Goal: Information Seeking & Learning: Check status

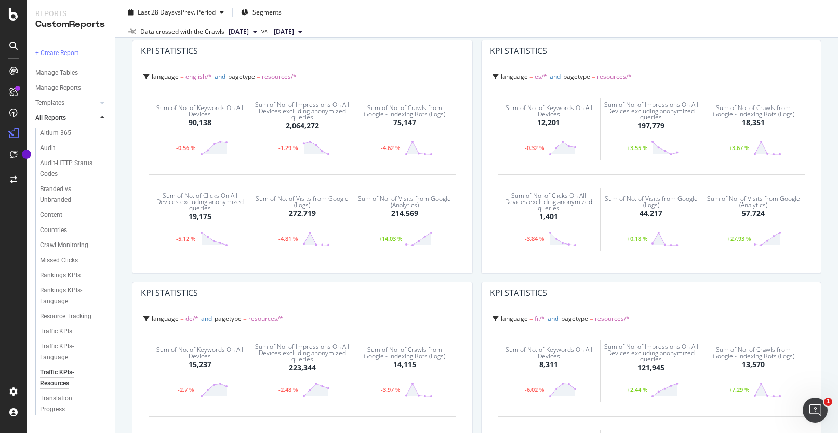
scroll to position [68, 0]
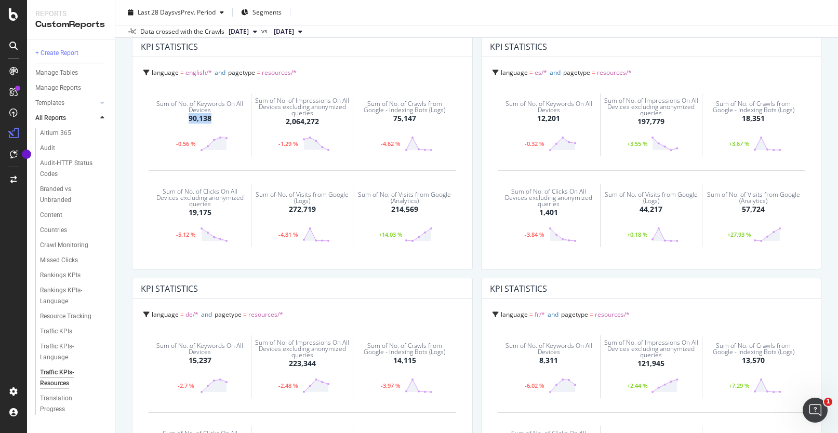
drag, startPoint x: 218, startPoint y: 122, endPoint x: 187, endPoint y: 122, distance: 31.2
click at [187, 122] on div "Sum of No. of Keywords On All Devices 90,138" at bounding box center [200, 112] width 96 height 38
copy div "90,138"
click at [249, 31] on span "[DATE]" at bounding box center [239, 31] width 20 height 9
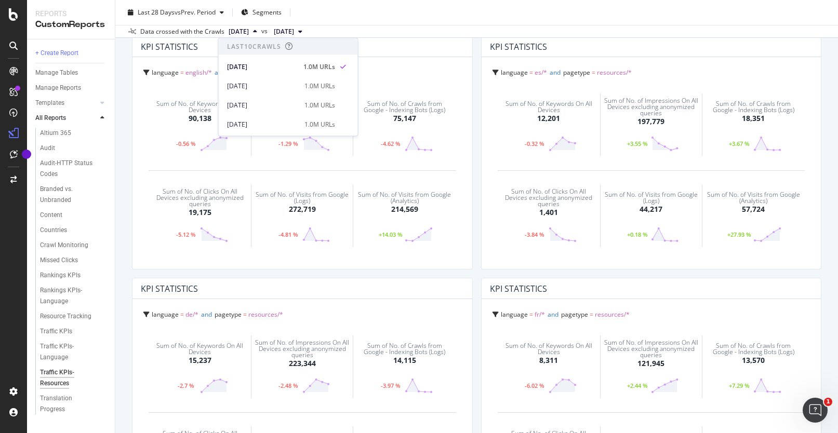
click at [363, 15] on div "Last 28 Days vs Prev. Period Segments" at bounding box center [476, 14] width 723 height 21
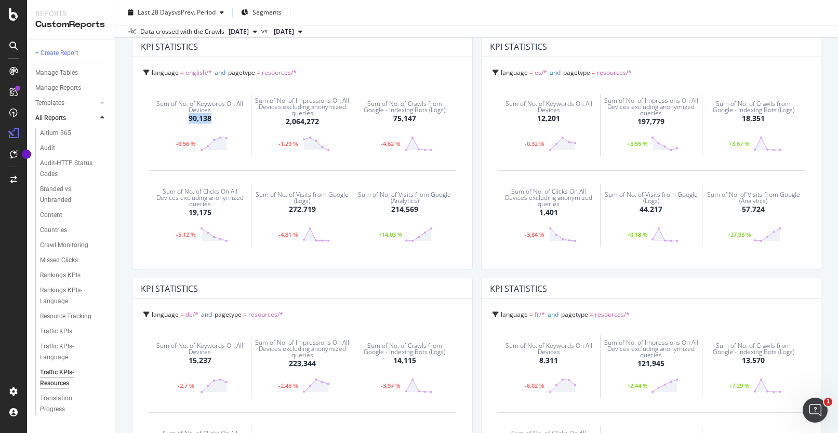
drag, startPoint x: 217, startPoint y: 118, endPoint x: 212, endPoint y: 122, distance: 5.9
click at [212, 122] on div "Sum of No. of Keywords On All Devices 90,138" at bounding box center [200, 112] width 96 height 38
copy div "90,138"
drag, startPoint x: 565, startPoint y: 117, endPoint x: 559, endPoint y: 119, distance: 5.9
click at [559, 119] on div "Sum of No. of Keywords On All Devices 12,201" at bounding box center [548, 112] width 96 height 38
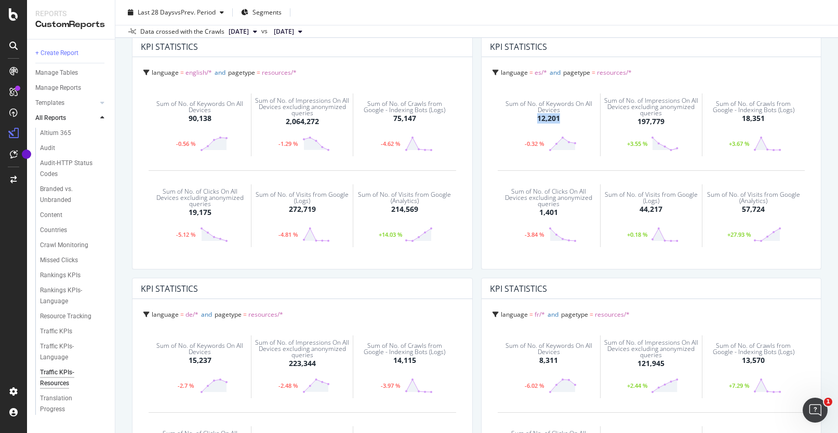
copy div "12,201"
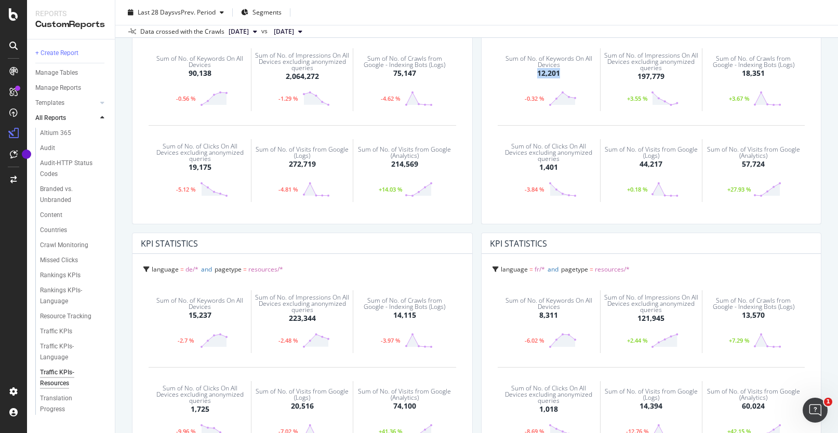
scroll to position [139, 0]
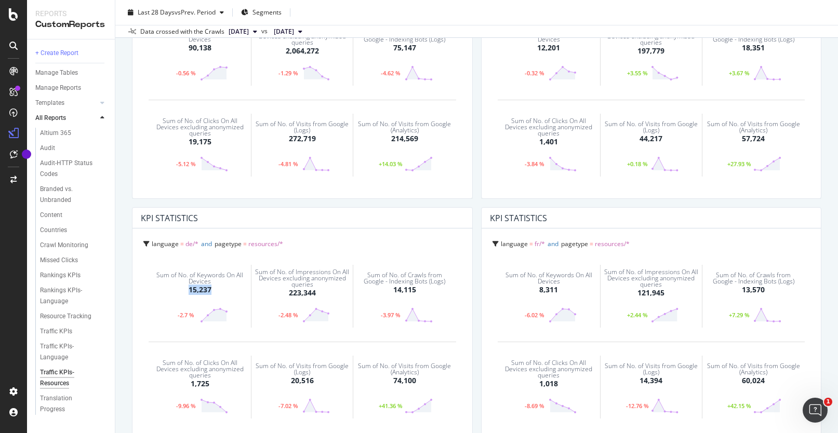
drag, startPoint x: 216, startPoint y: 288, endPoint x: 211, endPoint y: 292, distance: 6.3
click at [211, 292] on div "Sum of No. of Keywords On All Devices 15,237" at bounding box center [200, 284] width 96 height 38
copy div "15,237"
drag, startPoint x: 562, startPoint y: 290, endPoint x: 539, endPoint y: 291, distance: 23.4
click at [539, 291] on div "Sum of No. of Keywords On All Devices 8,311" at bounding box center [548, 284] width 96 height 38
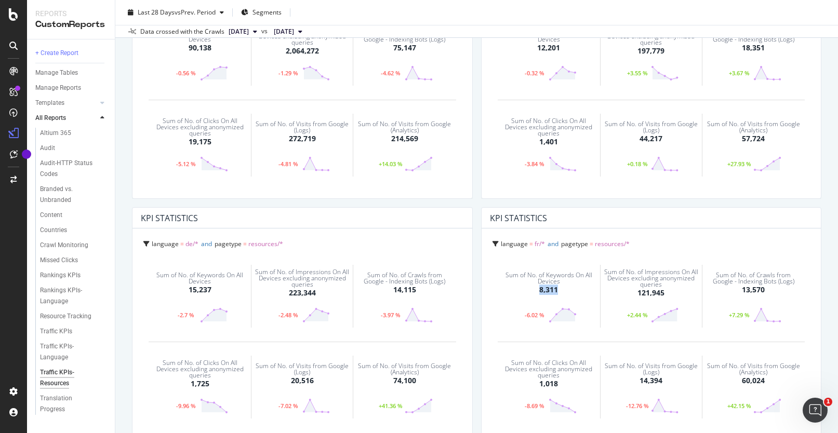
copy div "8,311"
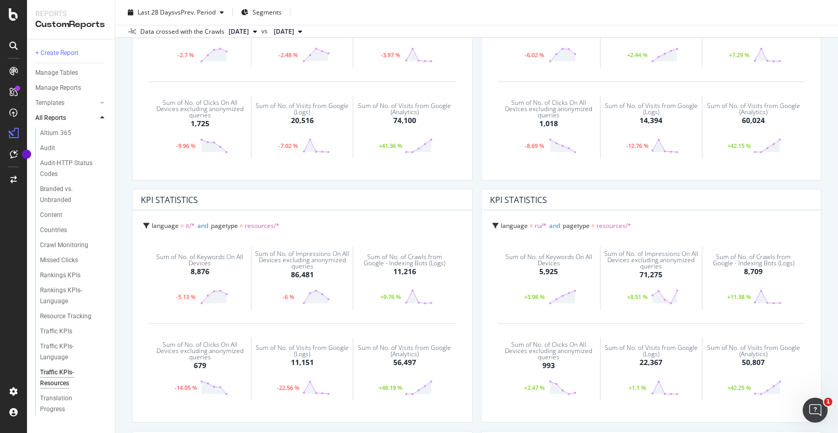
scroll to position [416, 0]
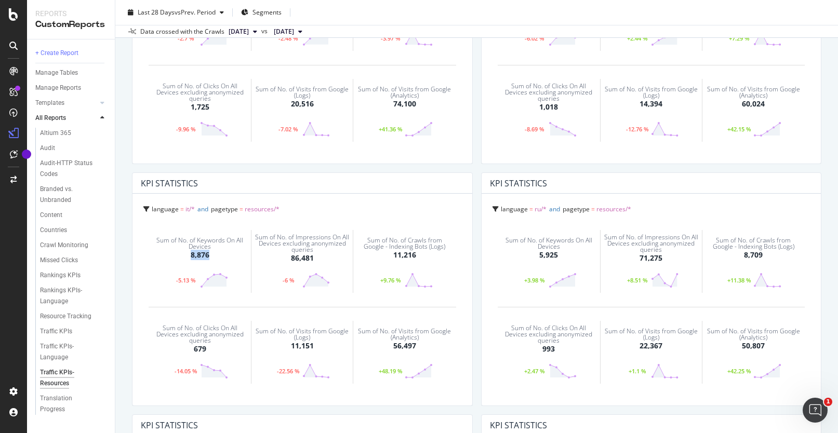
click at [214, 260] on div "Sum of No. of Keywords On All Devices 8,876" at bounding box center [200, 249] width 96 height 38
copy div "8,876"
drag, startPoint x: 558, startPoint y: 258, endPoint x: 541, endPoint y: 258, distance: 17.7
click at [541, 258] on div "Sum of No. of Keywords On All Devices 5,925" at bounding box center [548, 249] width 96 height 38
copy div "5,925"
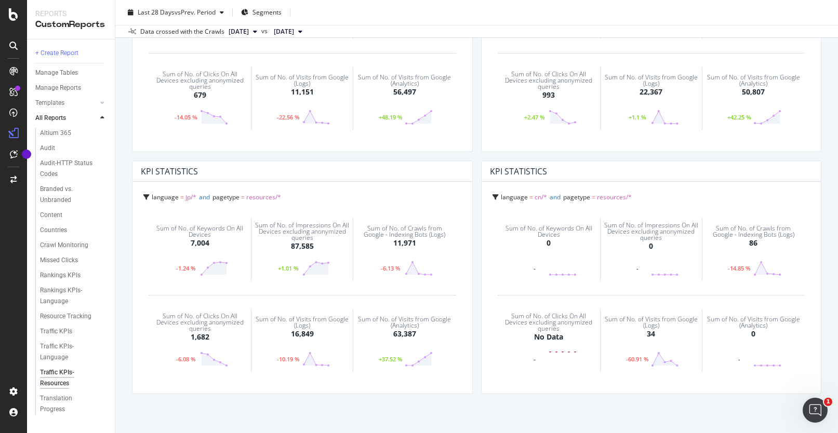
scroll to position [674, 0]
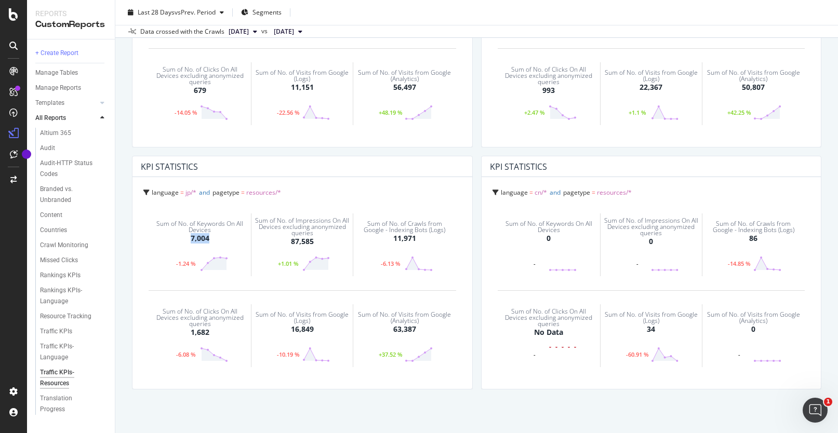
drag, startPoint x: 217, startPoint y: 239, endPoint x: 211, endPoint y: 242, distance: 5.8
click at [211, 242] on div "Sum of No. of Keywords On All Devices 7,004" at bounding box center [200, 232] width 96 height 38
copy div "7,004"
click at [249, 34] on span "[DATE]" at bounding box center [239, 31] width 20 height 9
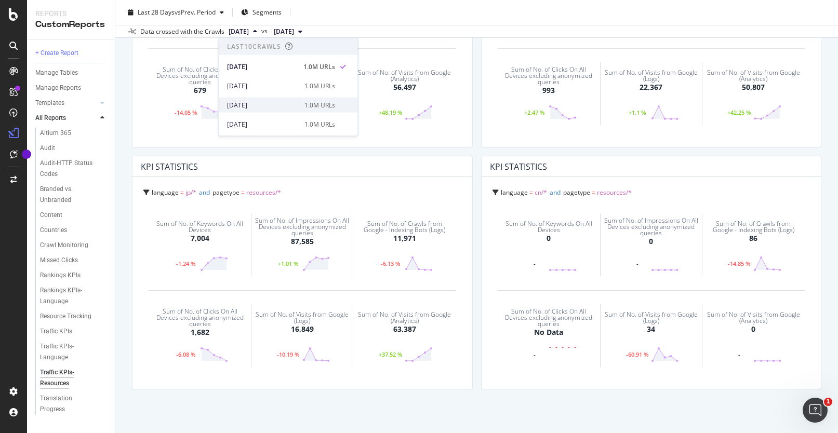
click at [259, 102] on div "[DATE]" at bounding box center [262, 104] width 71 height 9
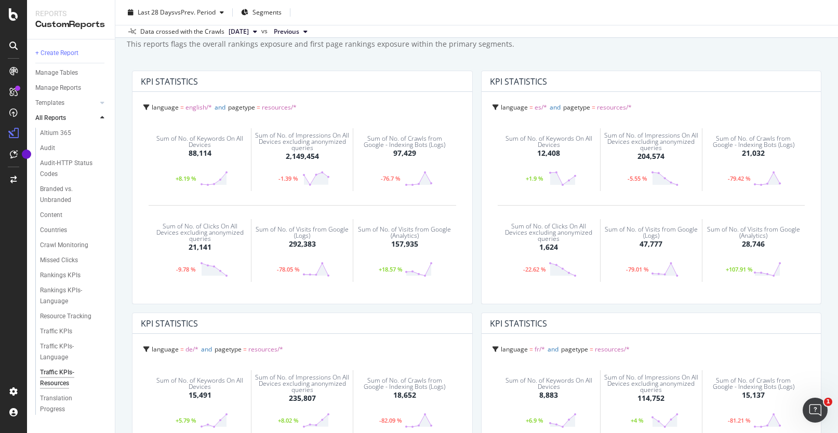
scroll to position [34, 0]
drag, startPoint x: 223, startPoint y: 152, endPoint x: 215, endPoint y: 155, distance: 8.4
click at [215, 155] on div "Sum of No. of Keywords On All Devices 88,114" at bounding box center [200, 146] width 96 height 38
copy div "88,114"
click at [249, 29] on span "[DATE]" at bounding box center [239, 31] width 20 height 9
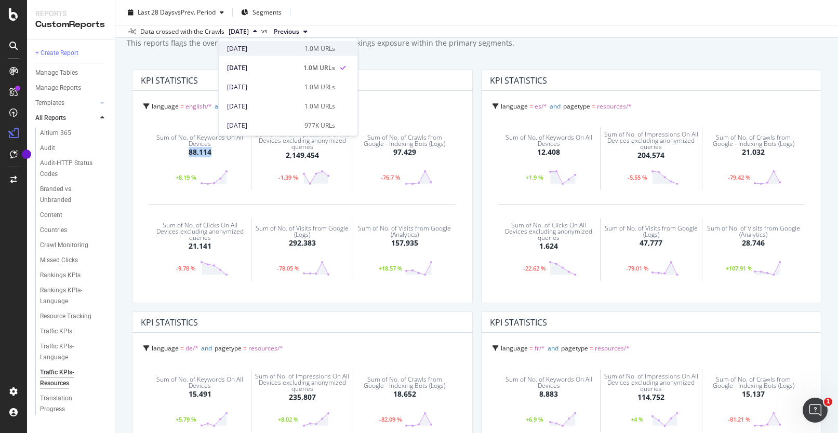
scroll to position [38, 0]
click at [258, 106] on div "[DATE]" at bounding box center [262, 105] width 71 height 9
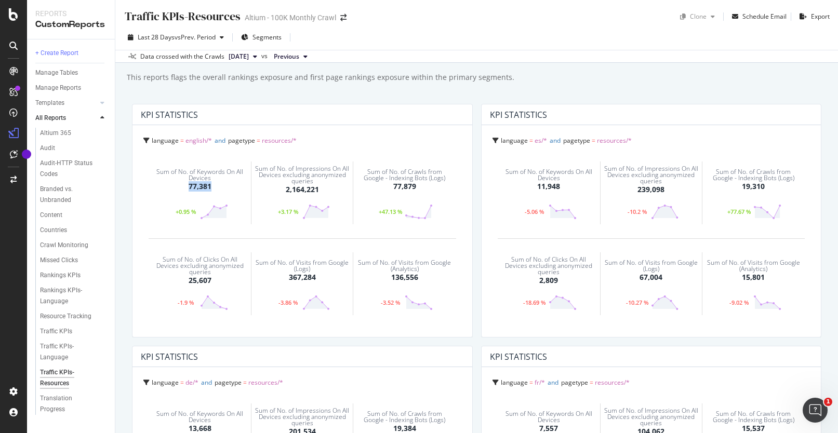
drag, startPoint x: 214, startPoint y: 187, endPoint x: 188, endPoint y: 189, distance: 26.1
click at [188, 189] on div "Sum of No. of Keywords On All Devices 77,381" at bounding box center [200, 181] width 96 height 38
copy div "77,381"
drag, startPoint x: 566, startPoint y: 188, endPoint x: 538, endPoint y: 188, distance: 27.5
click at [538, 188] on div "Sum of No. of Keywords On All Devices 11,948" at bounding box center [548, 181] width 96 height 38
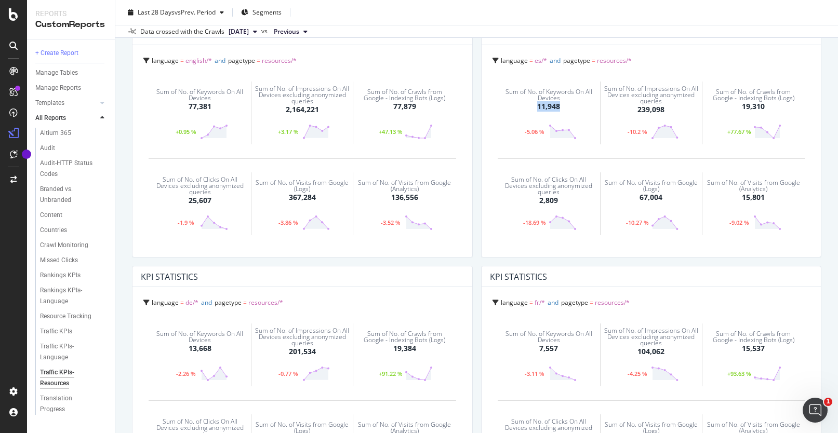
scroll to position [136, 0]
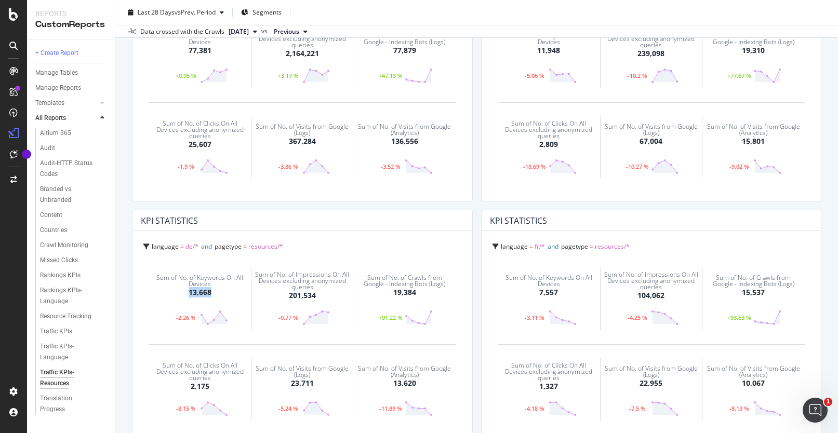
drag, startPoint x: 215, startPoint y: 292, endPoint x: 188, endPoint y: 292, distance: 26.5
click at [188, 292] on div "Sum of No. of Keywords On All Devices 13,668" at bounding box center [200, 287] width 96 height 38
drag, startPoint x: 558, startPoint y: 292, endPoint x: 538, endPoint y: 292, distance: 20.3
click at [538, 292] on div "Sum of No. of Keywords On All Devices 7,557" at bounding box center [548, 287] width 96 height 38
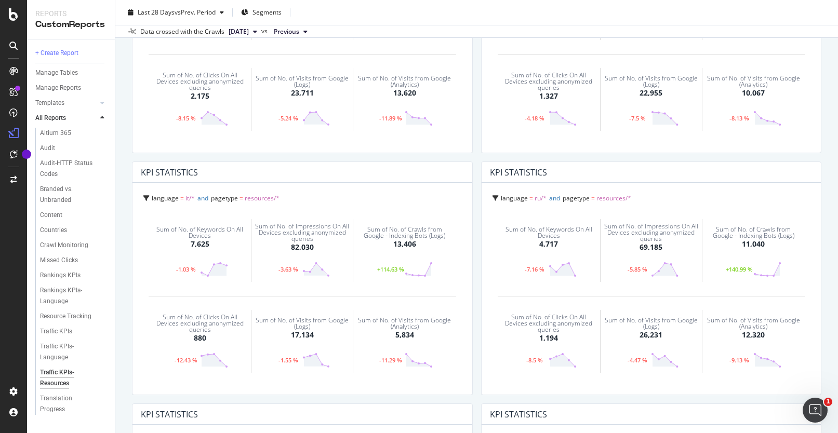
scroll to position [496, 0]
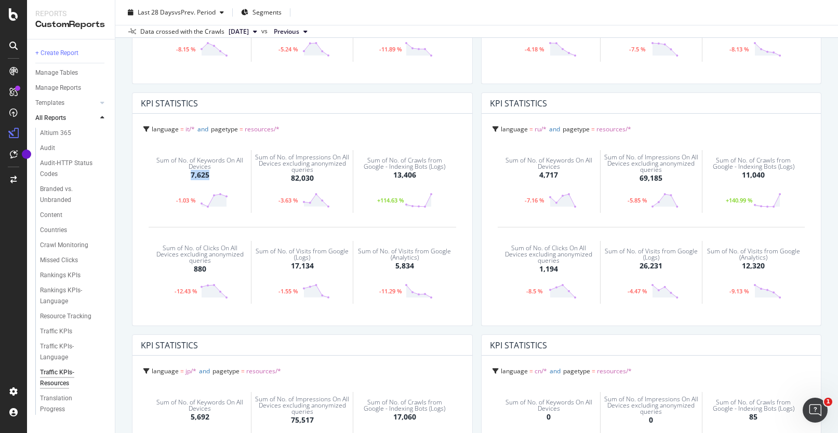
drag, startPoint x: 209, startPoint y: 178, endPoint x: 190, endPoint y: 178, distance: 19.2
click at [190, 178] on div "Sum of No. of Keywords On All Devices 7,625" at bounding box center [200, 169] width 96 height 38
drag, startPoint x: 560, startPoint y: 172, endPoint x: 564, endPoint y: 177, distance: 6.3
click at [564, 177] on div "Sum of No. of Keywords On All Devices 4,717" at bounding box center [548, 169] width 96 height 38
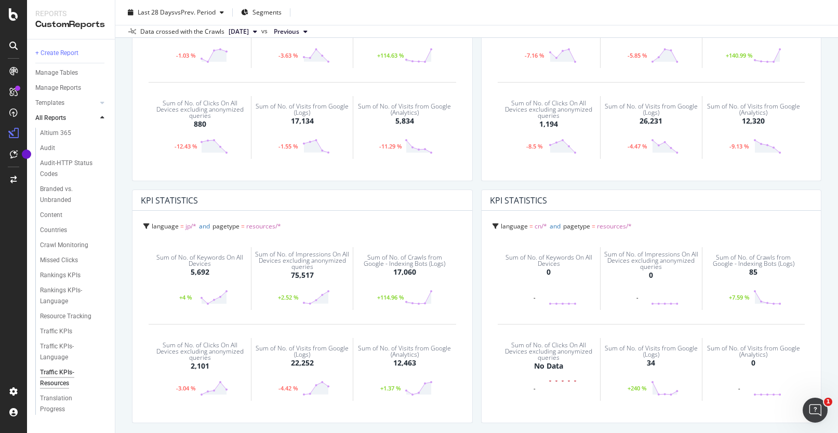
scroll to position [684, 0]
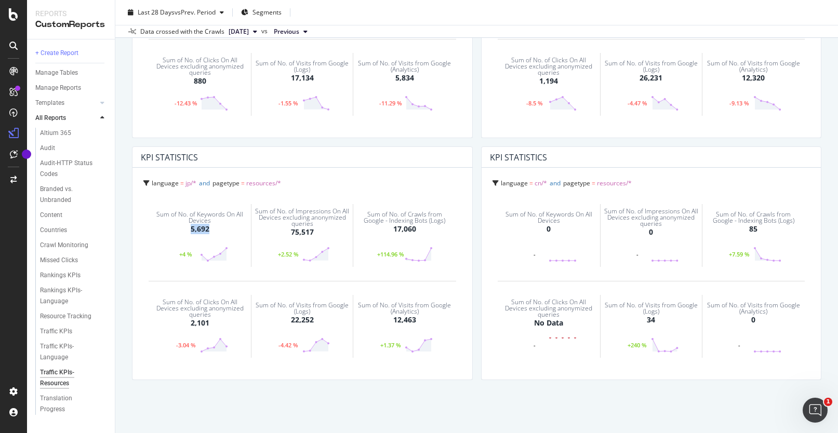
drag, startPoint x: 212, startPoint y: 230, endPoint x: 190, endPoint y: 231, distance: 22.4
click at [190, 231] on div "Sum of No. of Keywords On All Devices 5,692" at bounding box center [200, 223] width 96 height 38
